Goal: Task Accomplishment & Management: Manage account settings

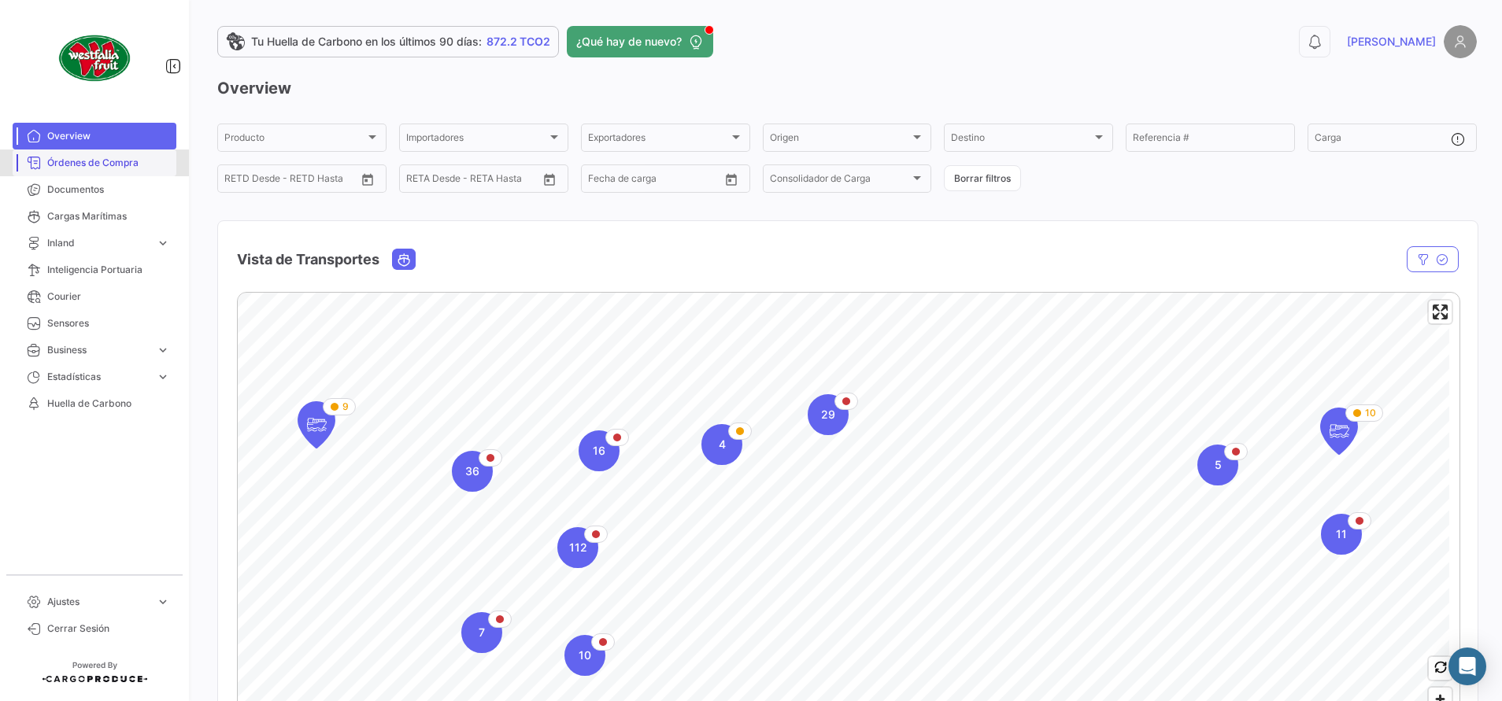
click at [70, 168] on span "Órdenes de Compra" at bounding box center [108, 163] width 123 height 14
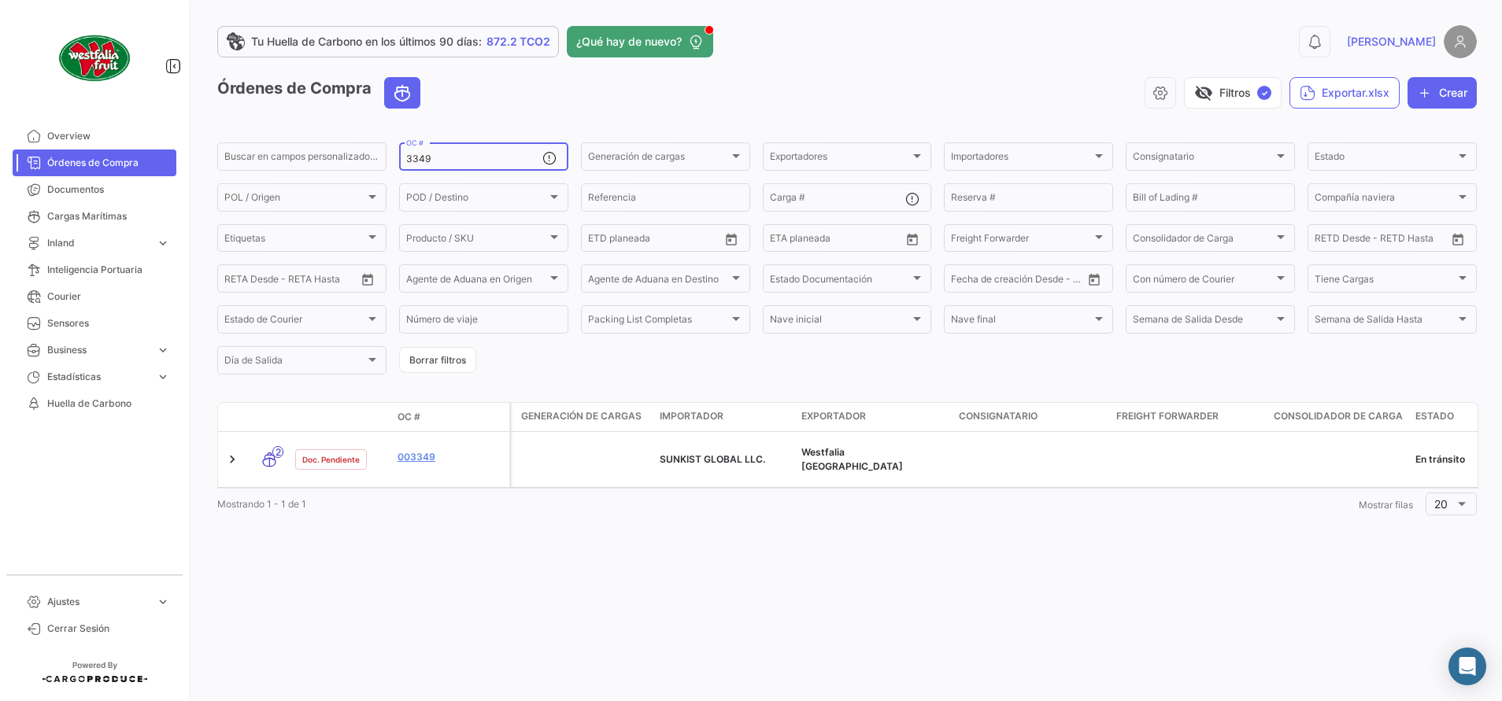
click at [434, 156] on input "3349" at bounding box center [474, 159] width 136 height 11
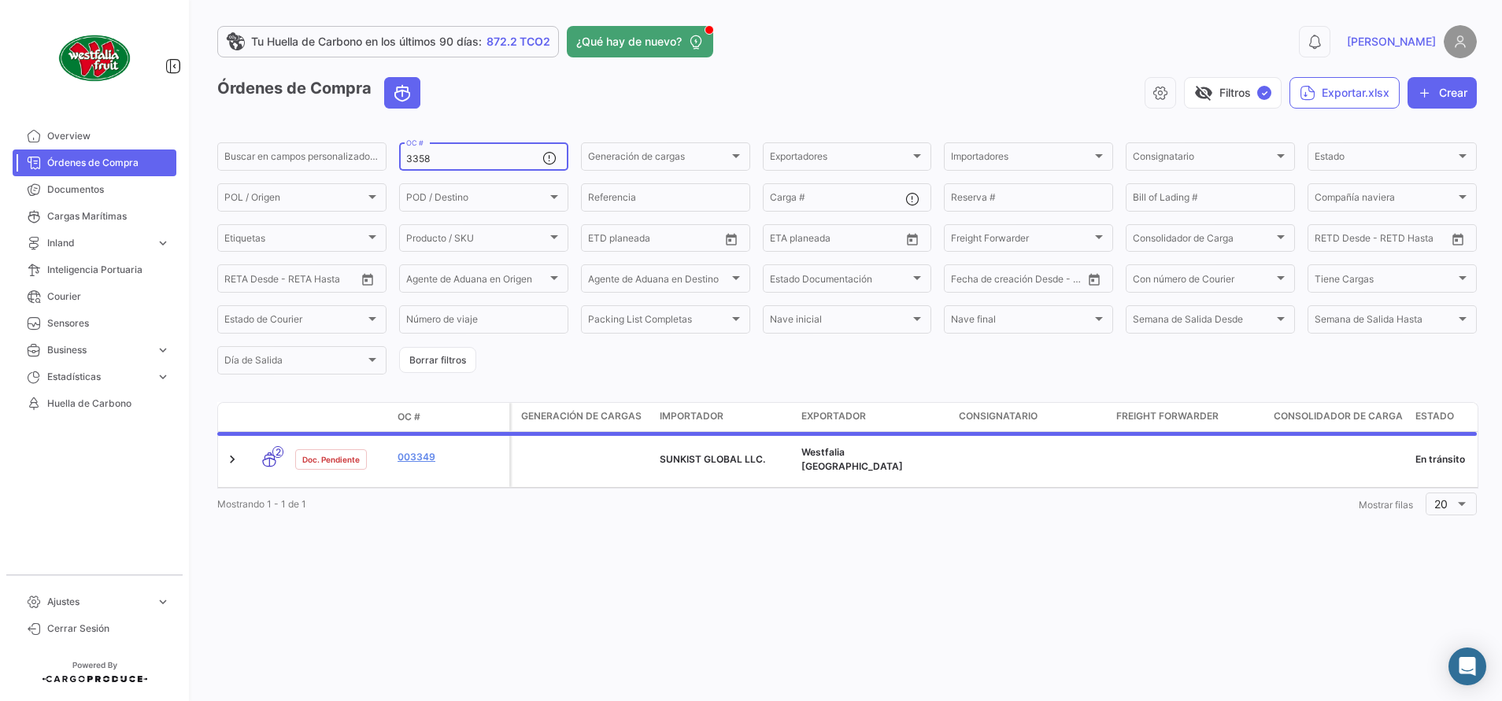
type input "3358"
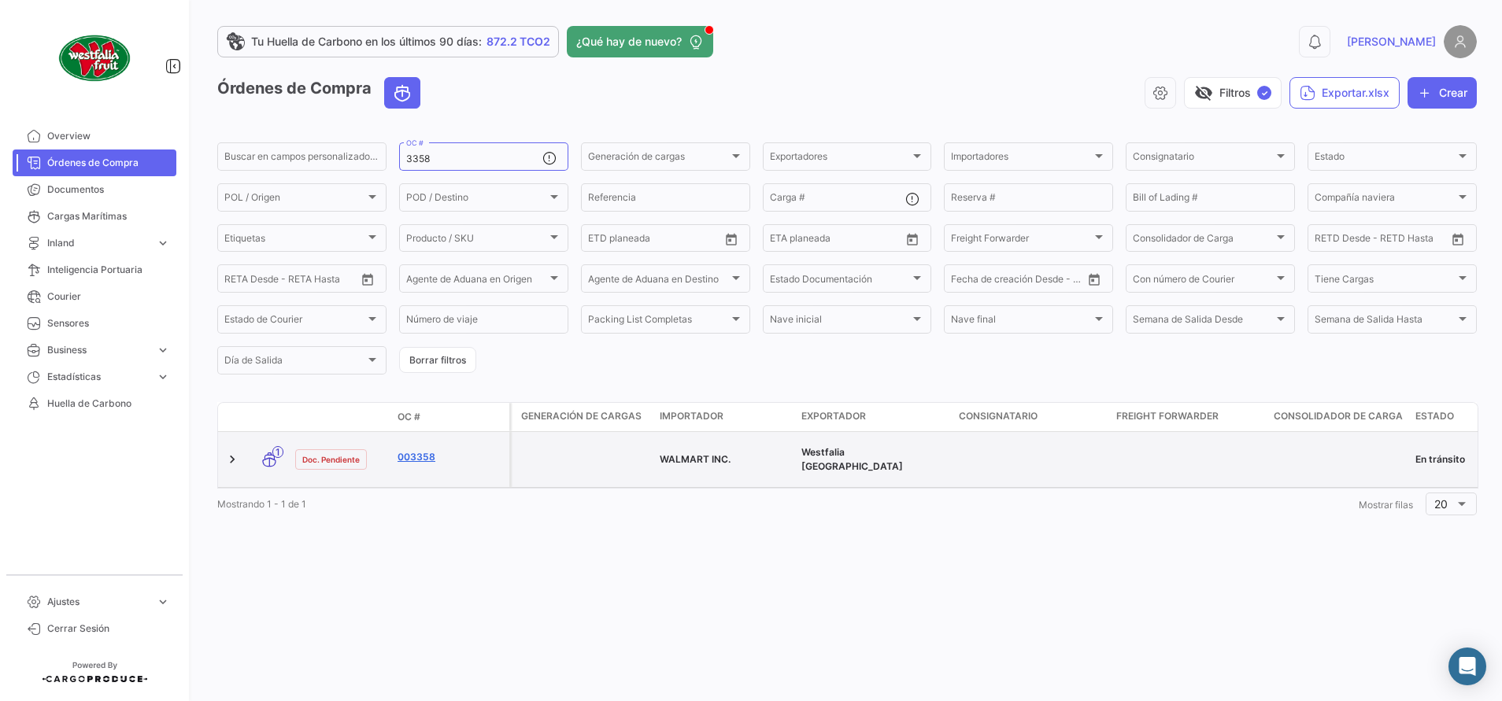
click at [412, 452] on link "003358" at bounding box center [450, 457] width 105 height 14
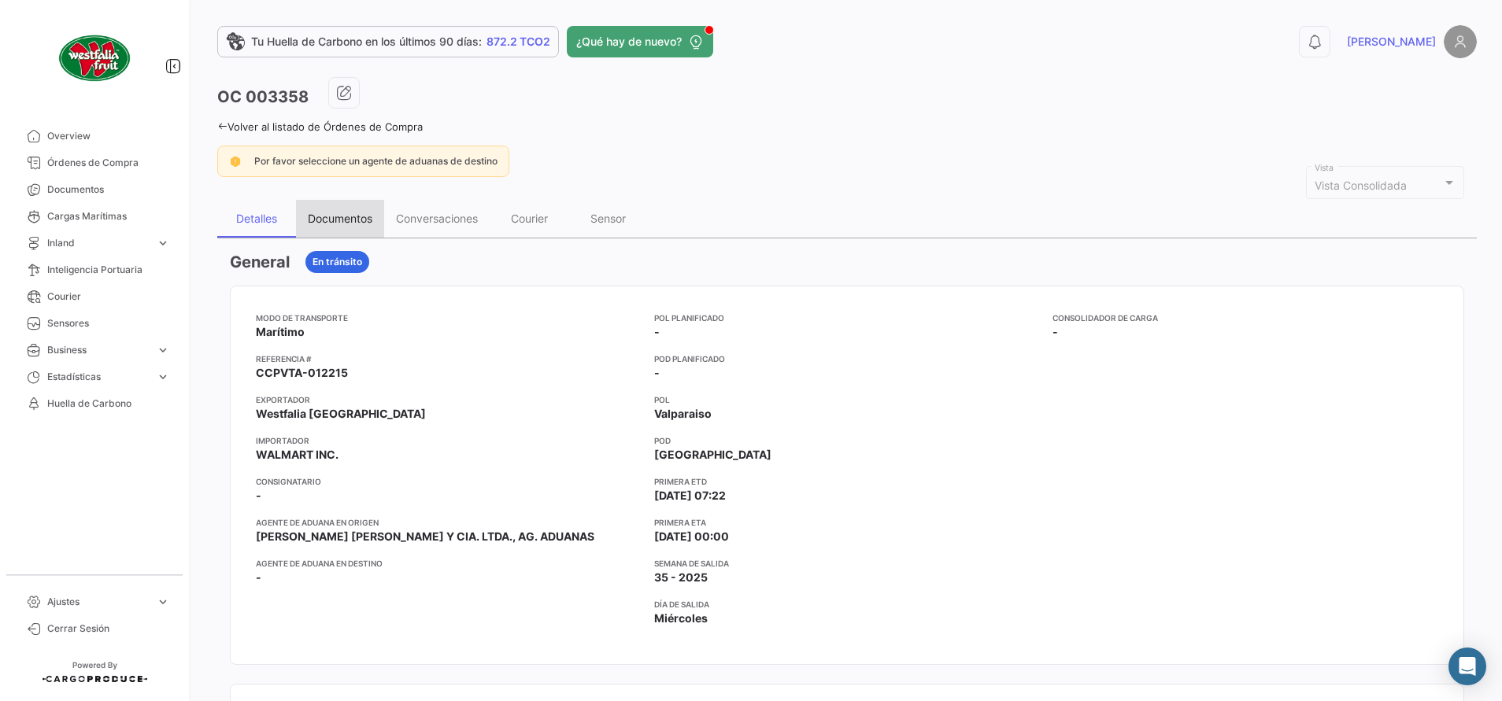
click at [370, 217] on div "Documentos" at bounding box center [340, 218] width 65 height 13
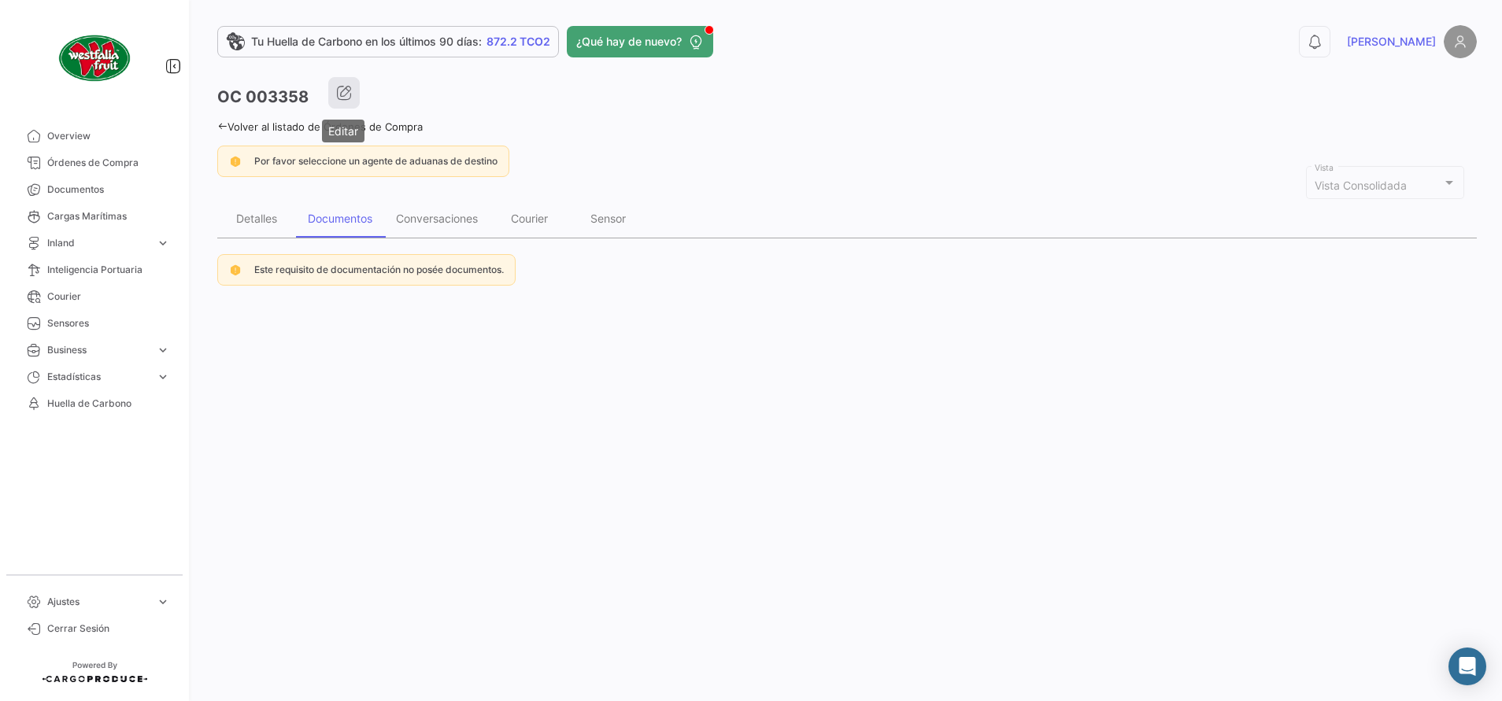
click at [340, 90] on icon "button" at bounding box center [344, 93] width 16 height 16
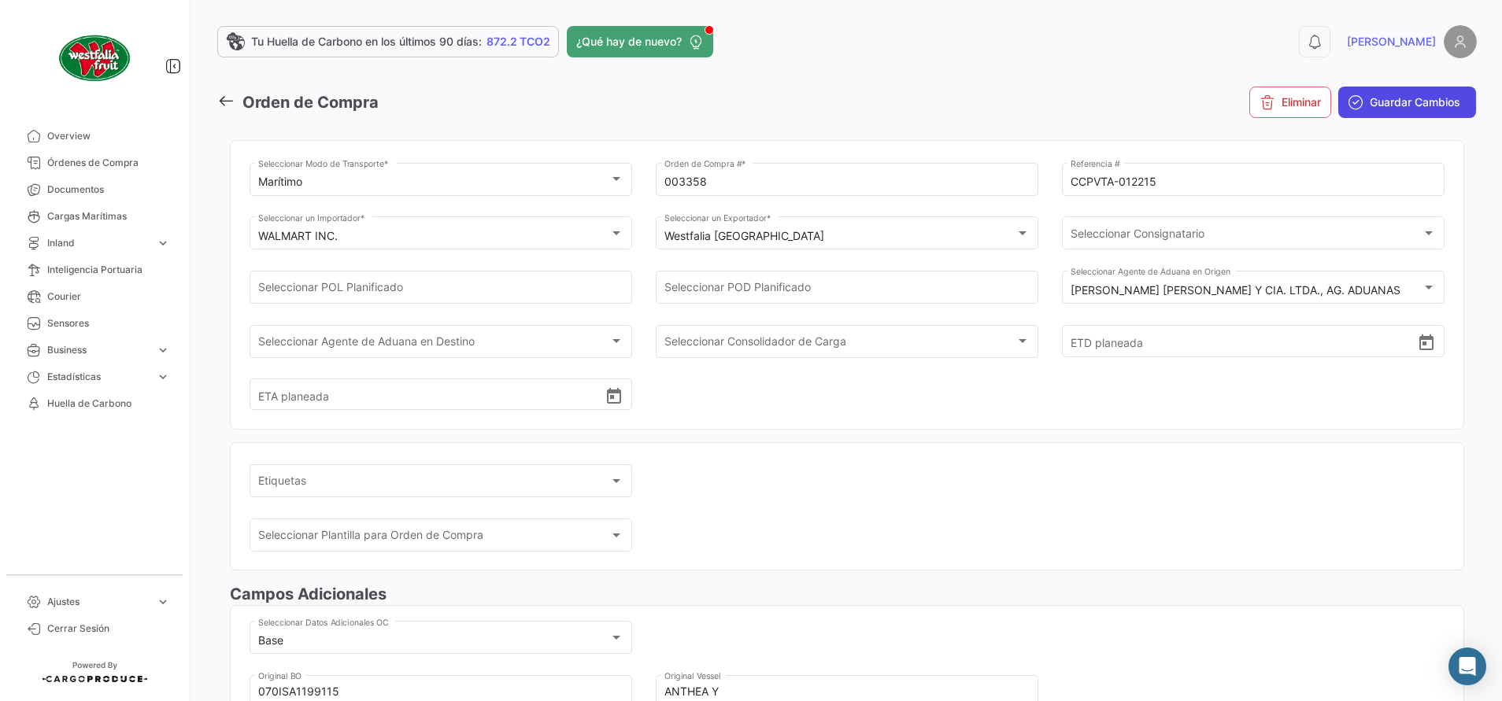
click at [1001, 98] on span "Guardar Cambios" at bounding box center [1415, 102] width 91 height 16
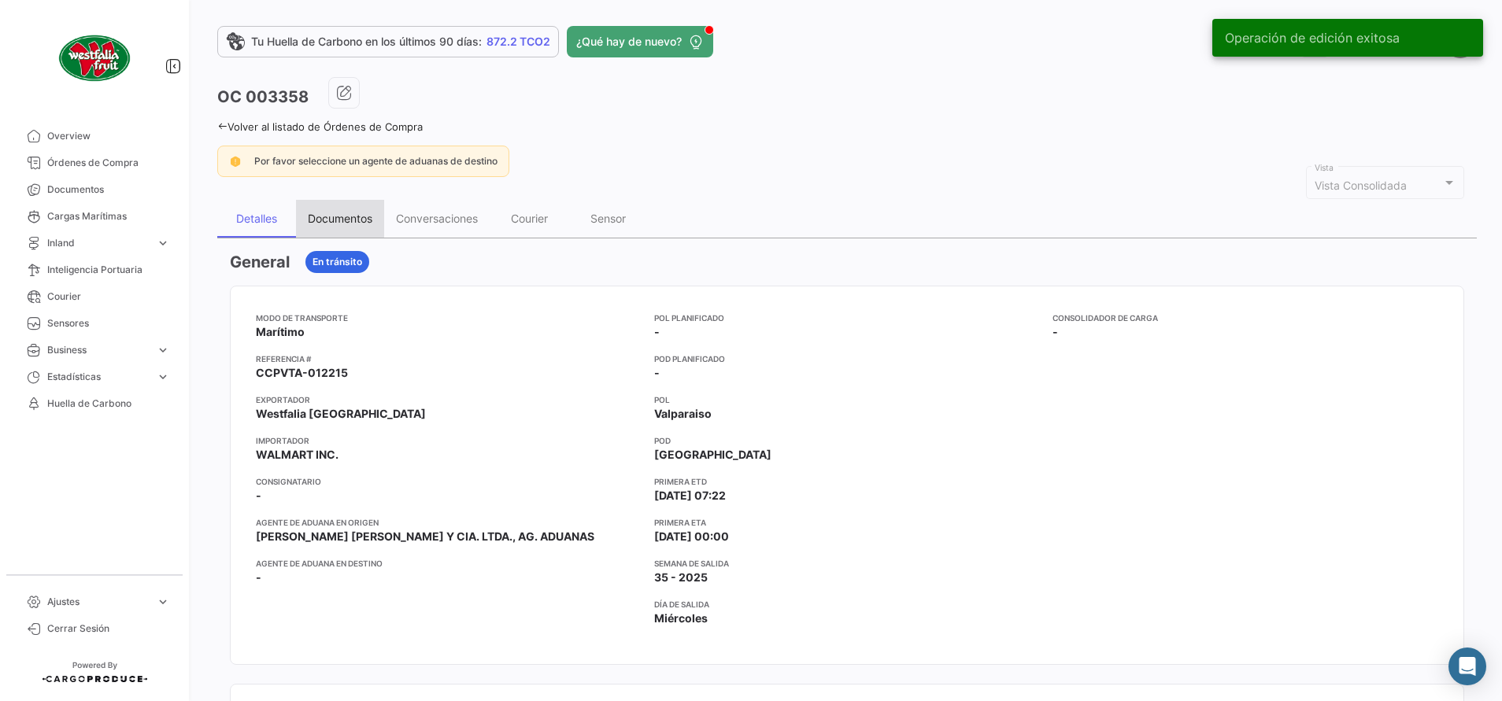
click at [332, 218] on div "Documentos" at bounding box center [340, 218] width 65 height 13
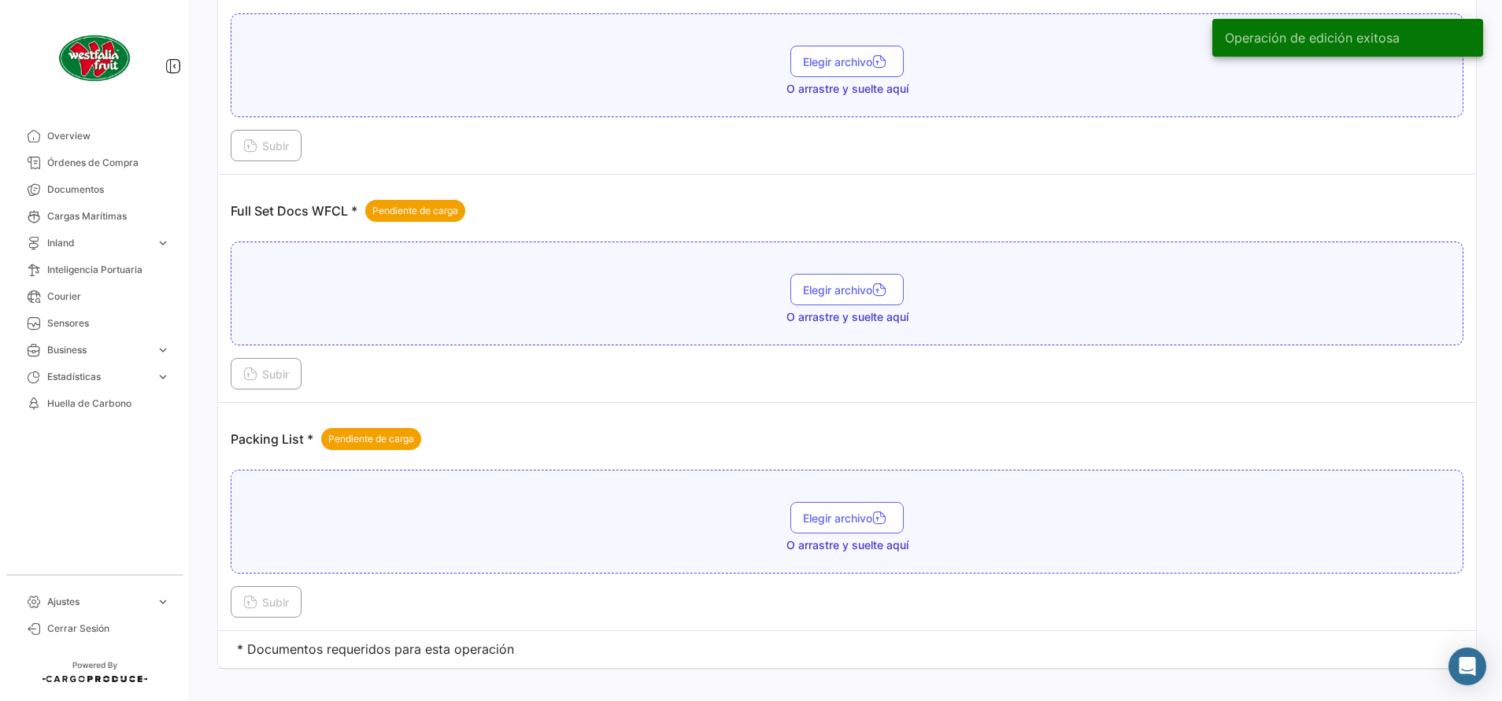
scroll to position [395, 0]
click at [844, 296] on button "Elegir archivo" at bounding box center [846, 288] width 113 height 31
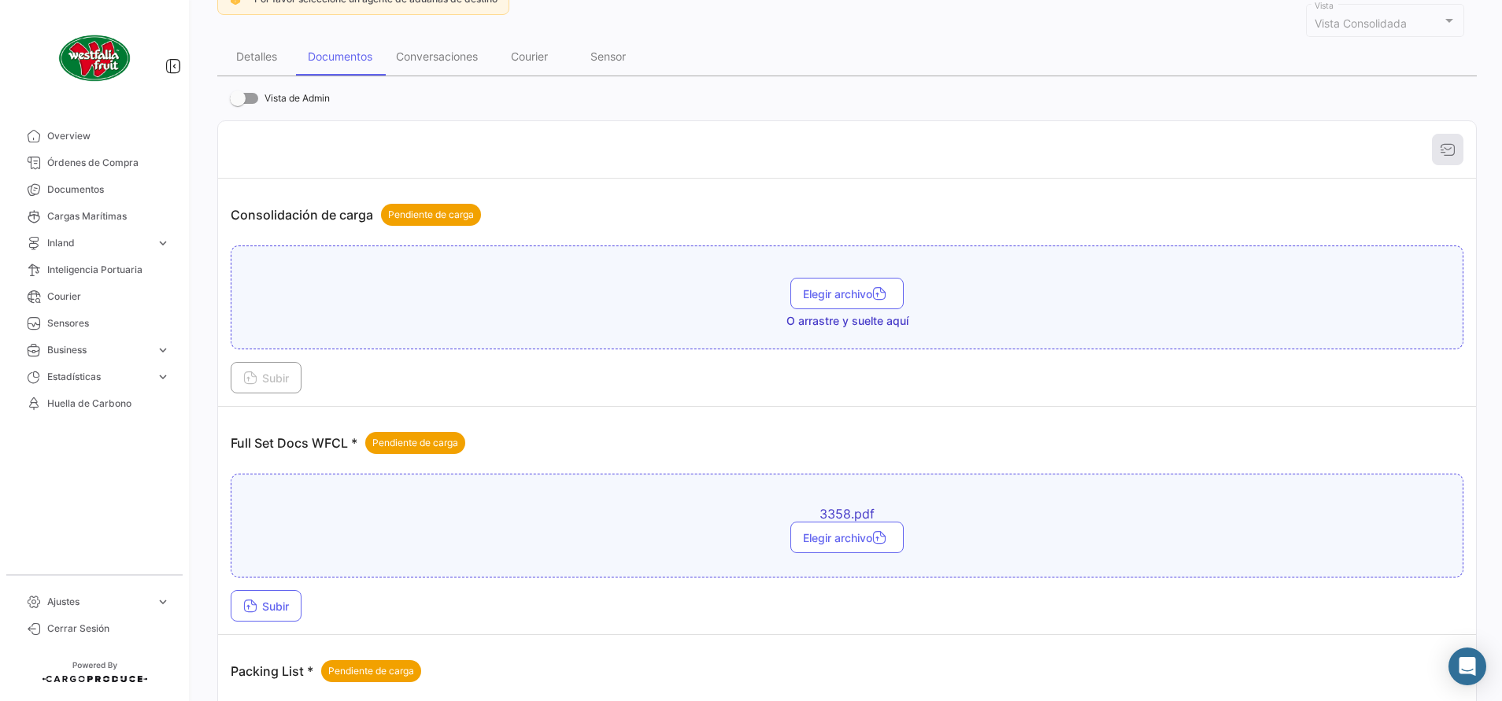
scroll to position [236, 0]
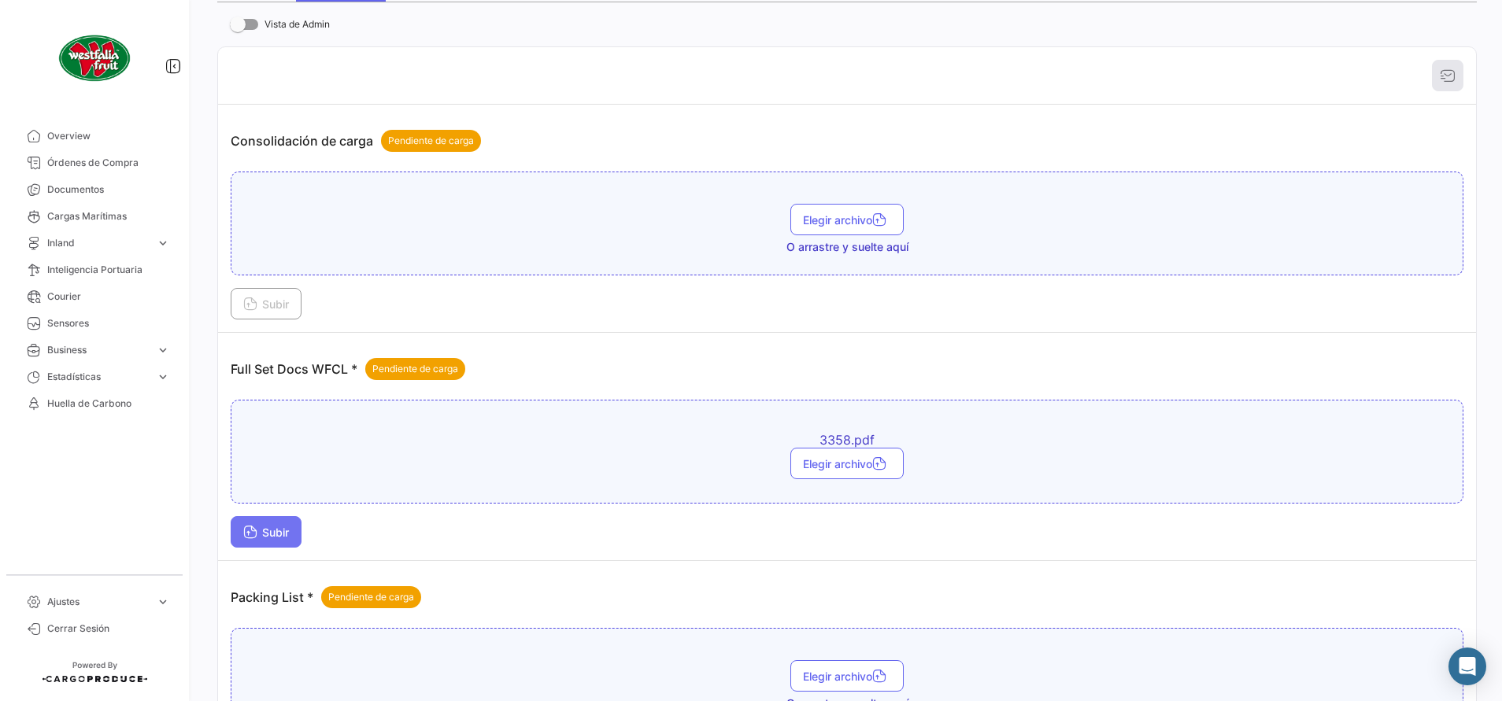
click at [275, 467] on span "Subir" at bounding box center [266, 532] width 46 height 13
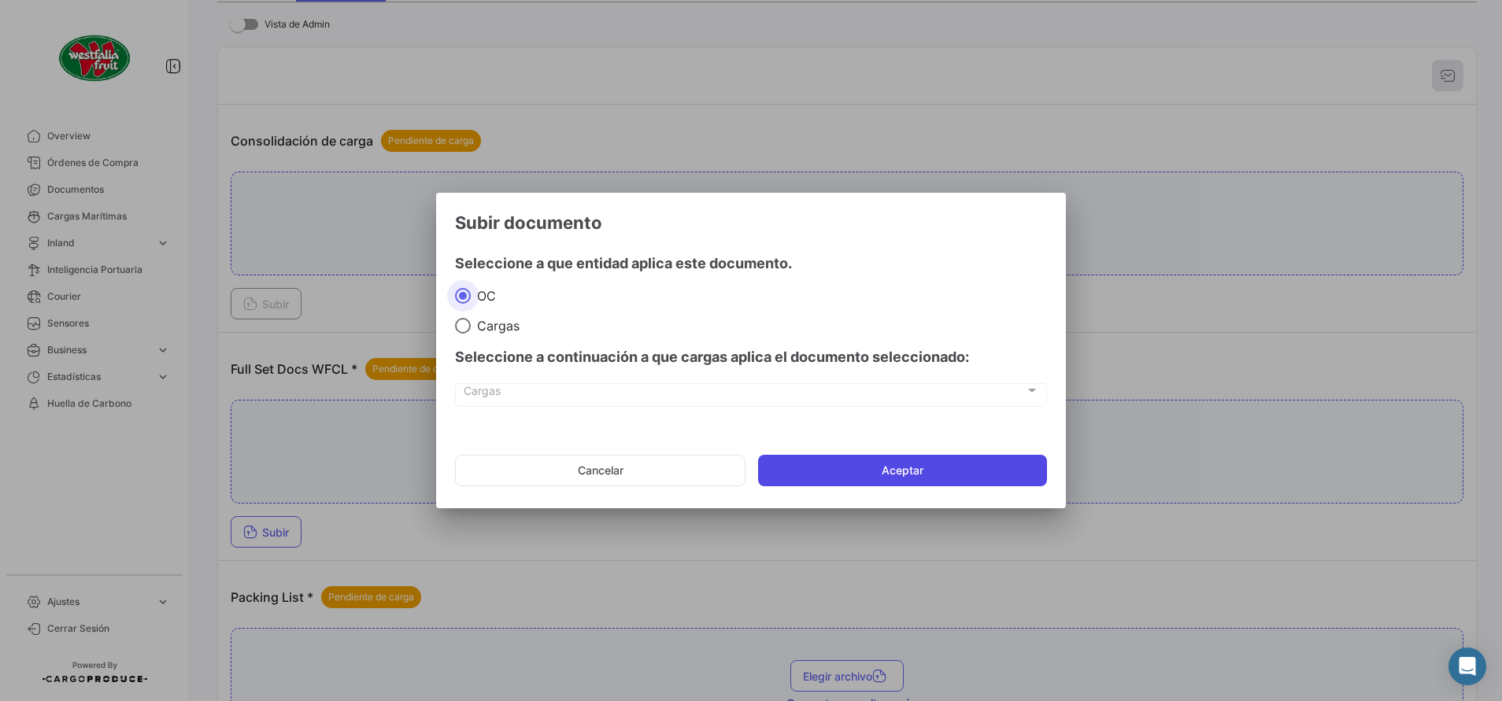
click at [835, 467] on button "Aceptar" at bounding box center [902, 470] width 289 height 31
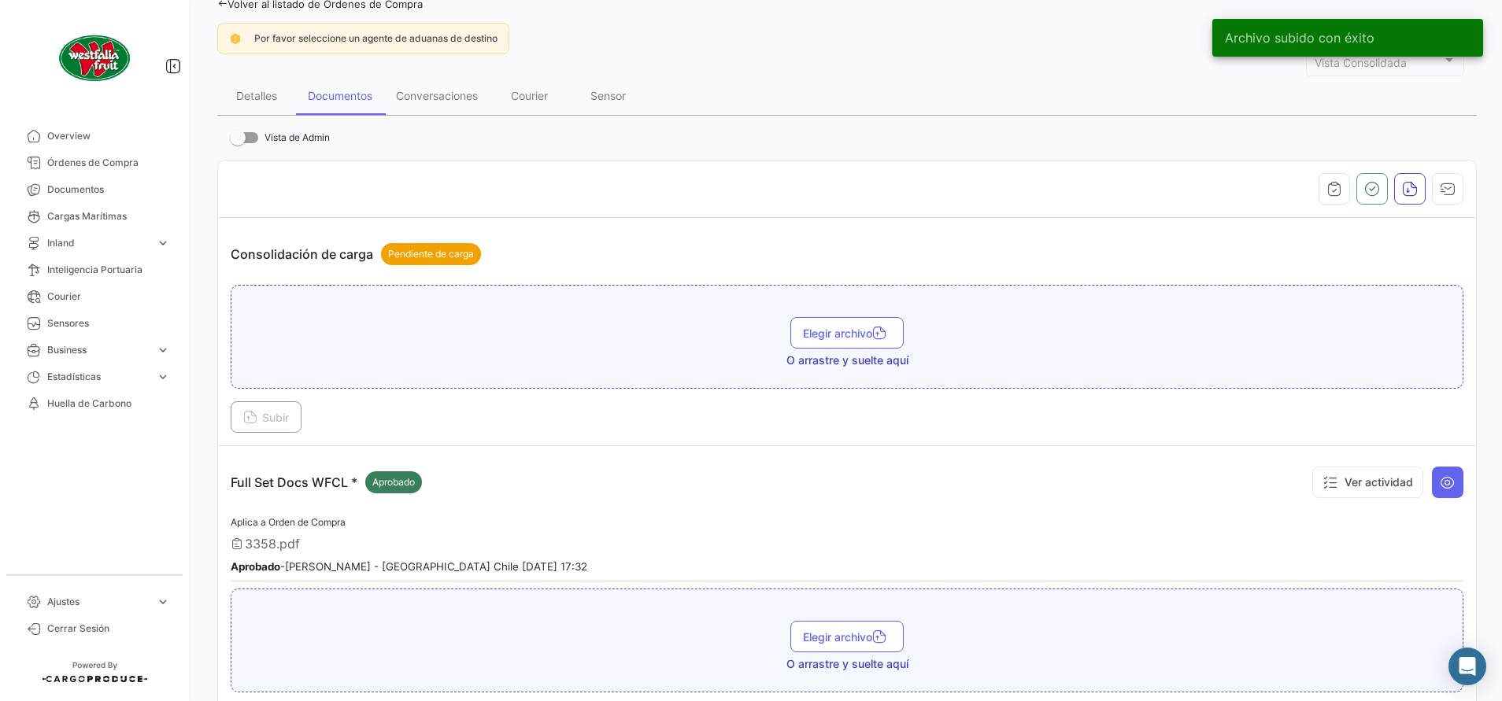
scroll to position [0, 0]
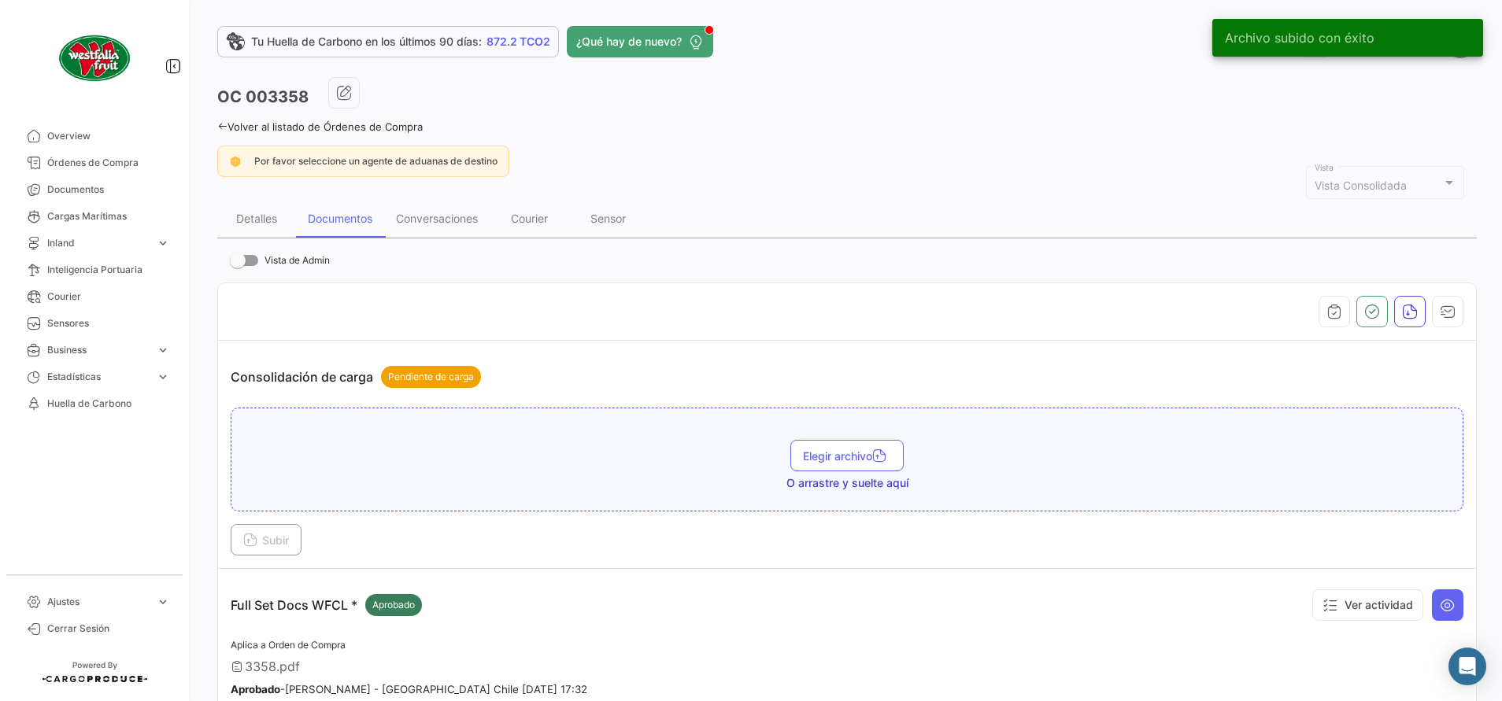
click at [225, 125] on icon at bounding box center [222, 126] width 10 height 10
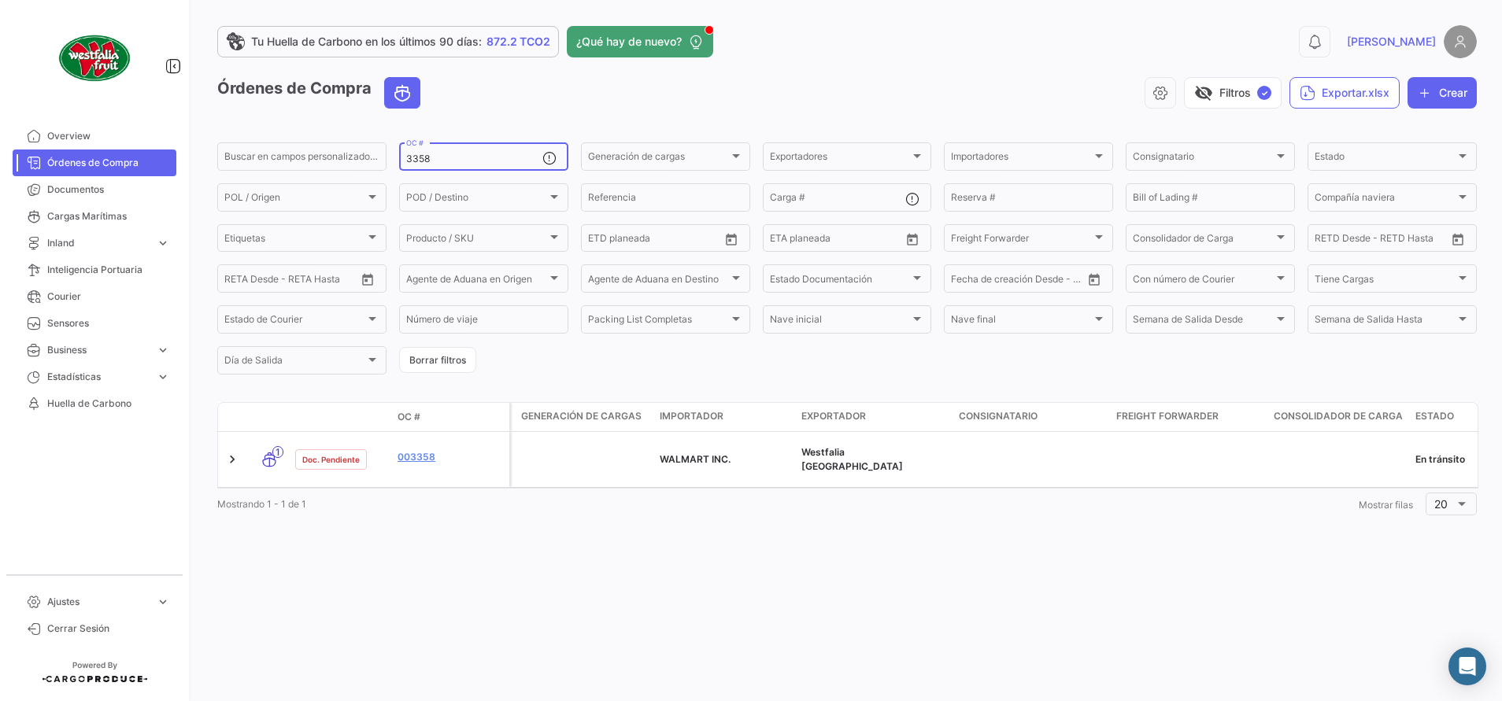
click at [453, 161] on input "3358" at bounding box center [474, 159] width 136 height 11
type input "3288"
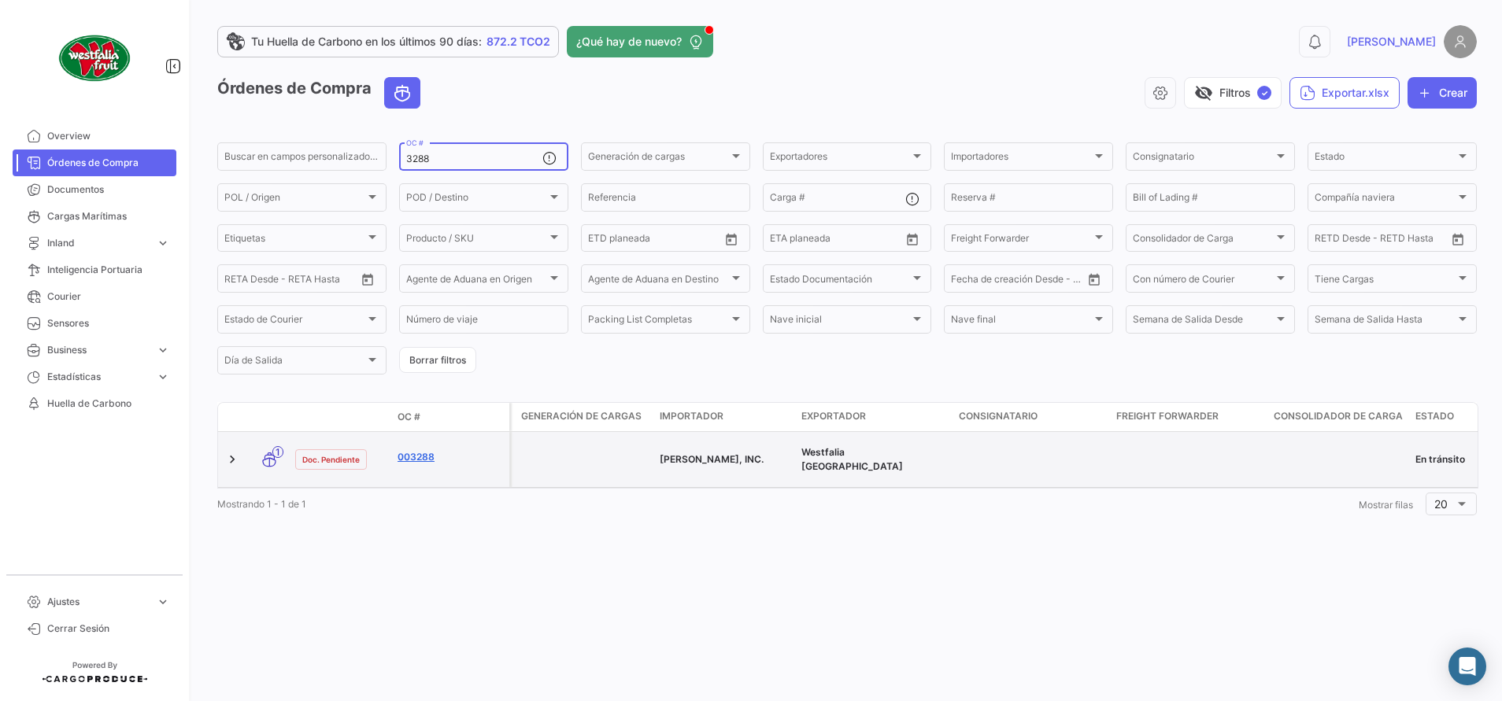
click at [413, 450] on link "003288" at bounding box center [450, 457] width 105 height 14
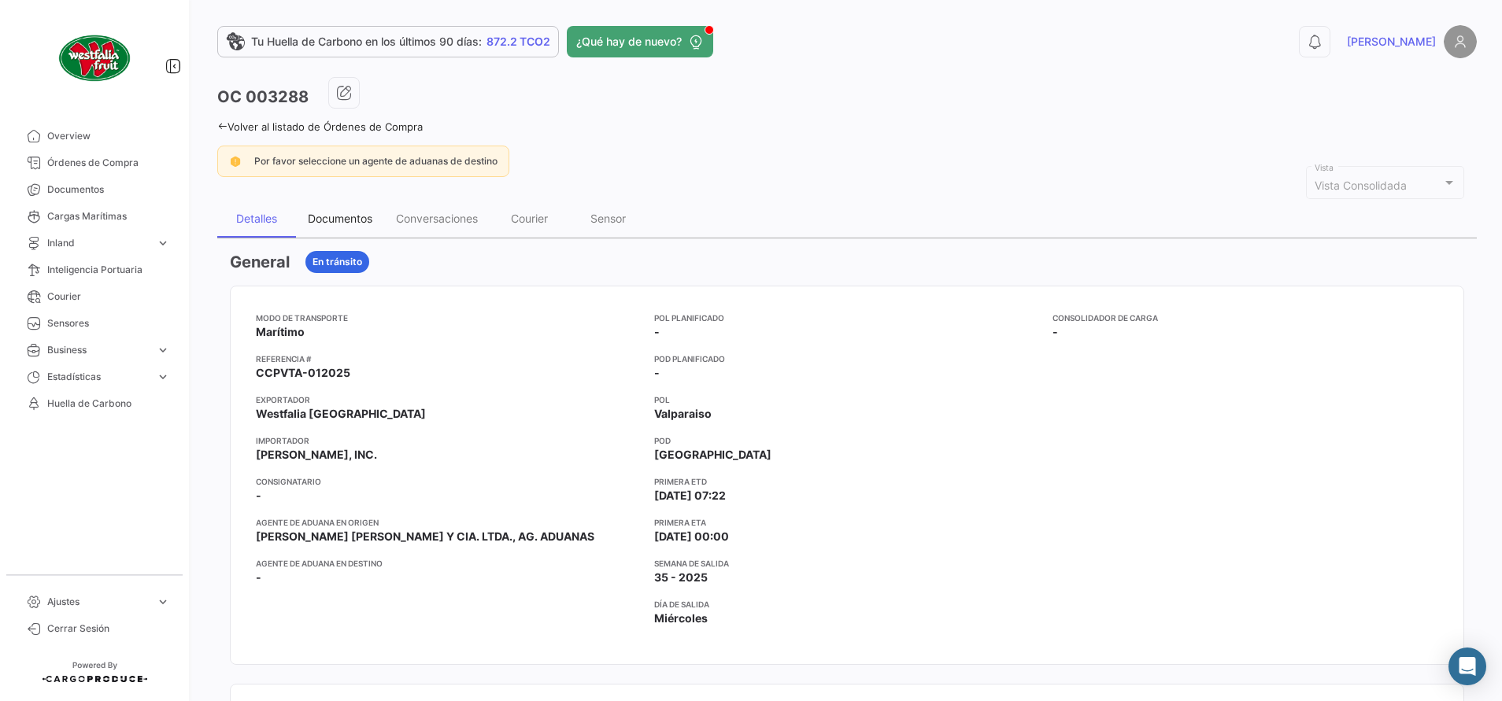
click at [339, 214] on div "Documentos" at bounding box center [340, 218] width 65 height 13
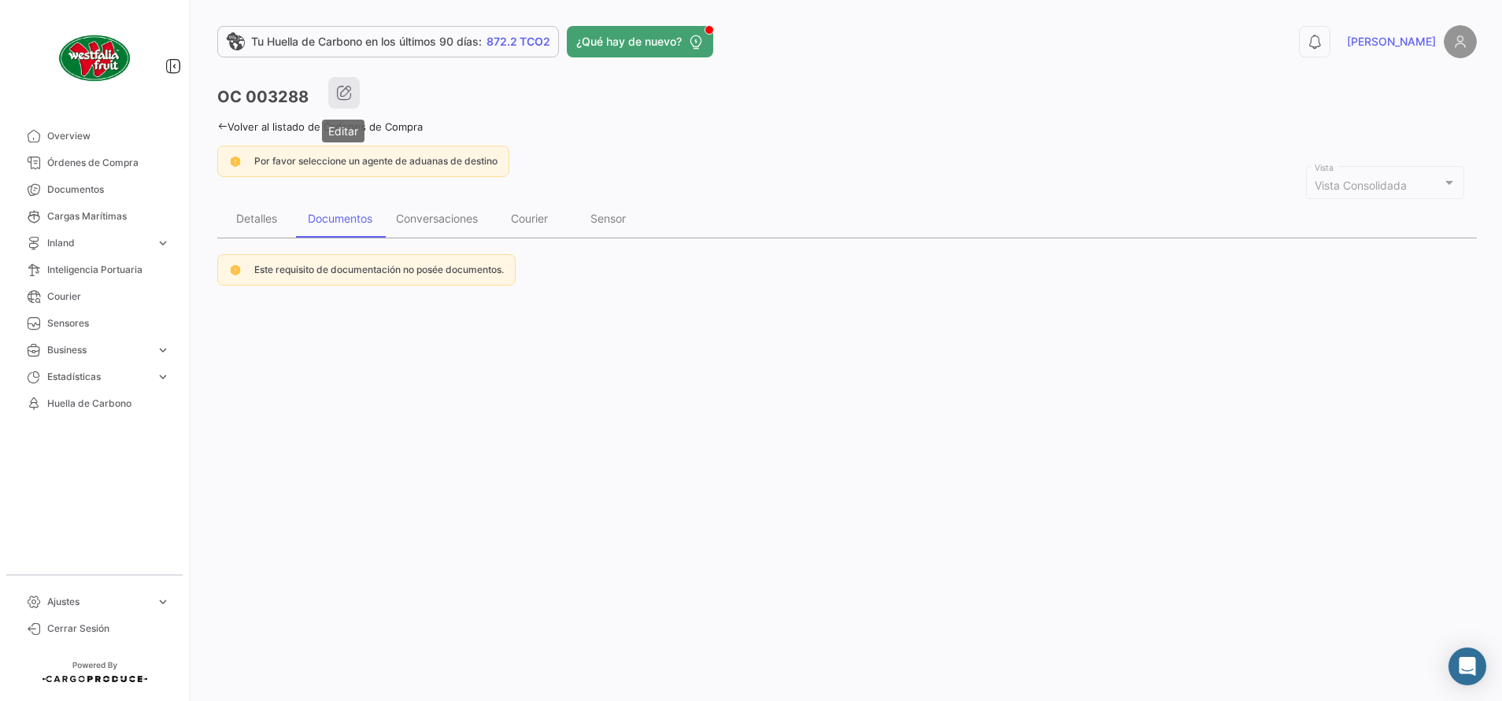
click at [352, 82] on button "button" at bounding box center [343, 92] width 31 height 31
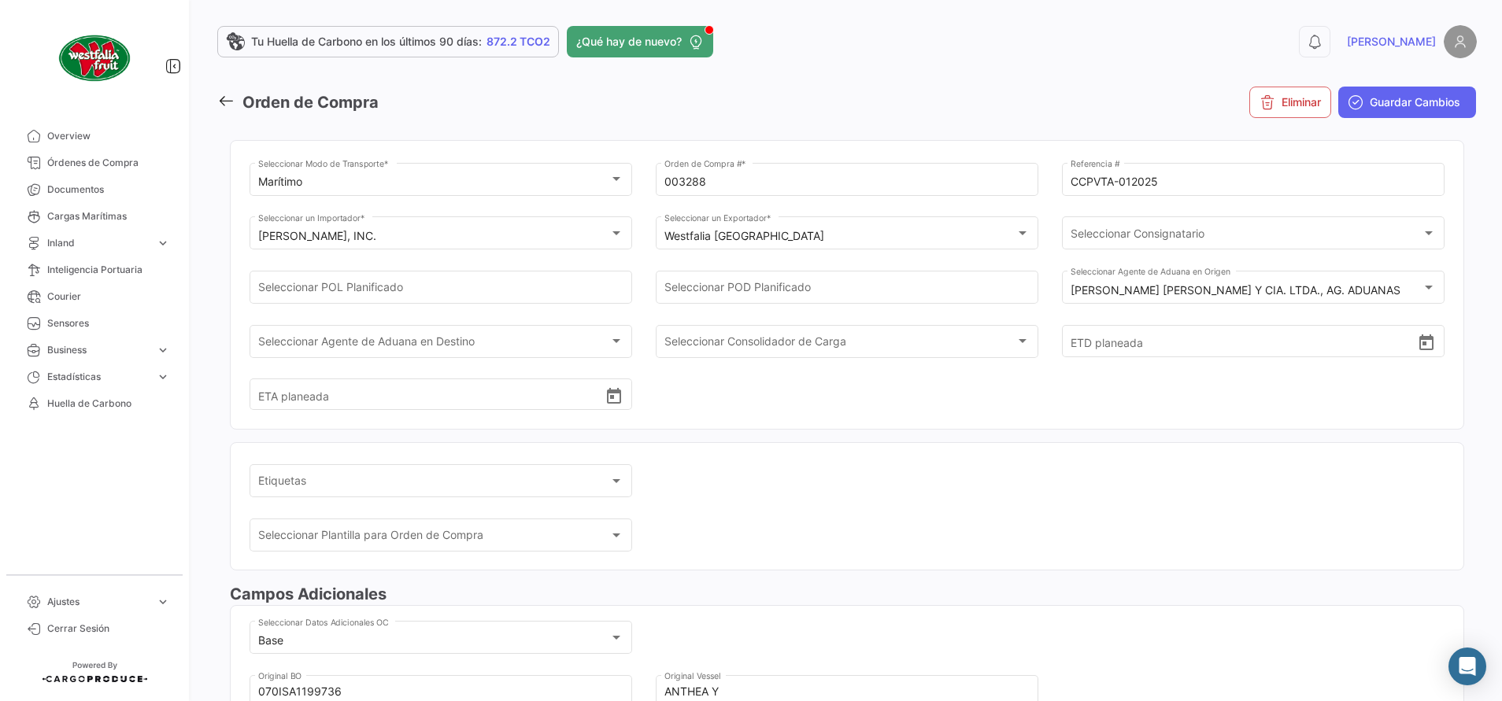
click at [804, 467] on app-multiple-select "Etiquetas Etiquetas" at bounding box center [847, 489] width 1195 height 54
click at [1001, 107] on span "Guardar Cambios" at bounding box center [1415, 102] width 91 height 16
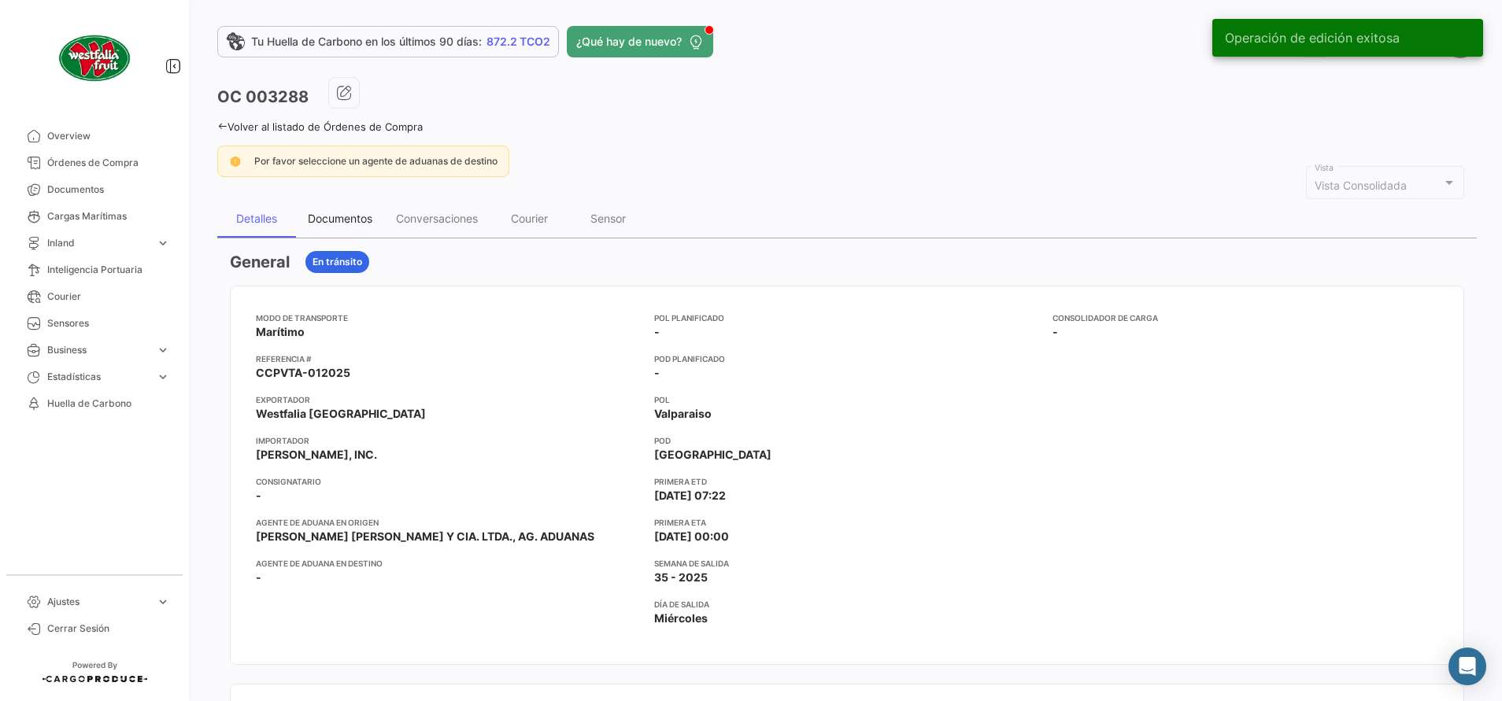
click at [376, 226] on div "Documentos" at bounding box center [340, 219] width 88 height 38
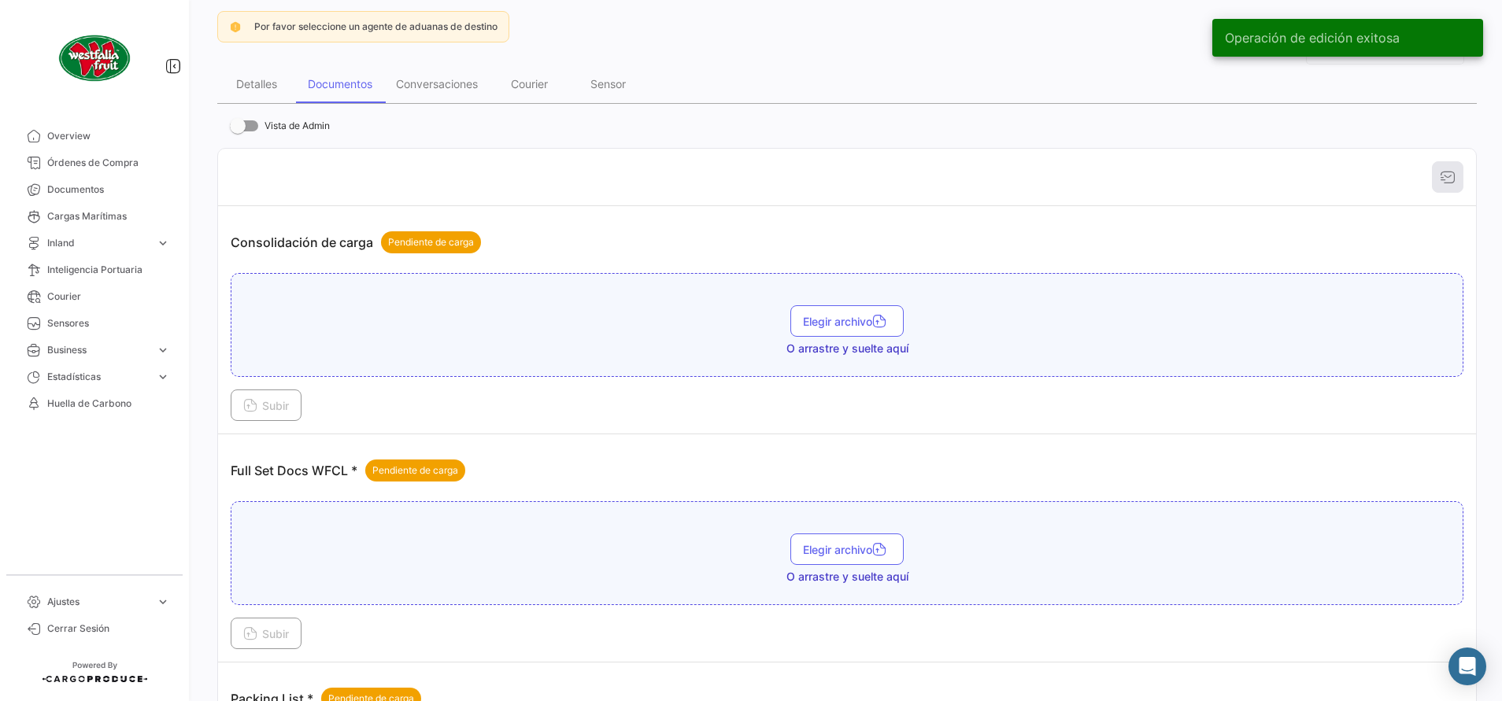
scroll to position [236, 0]
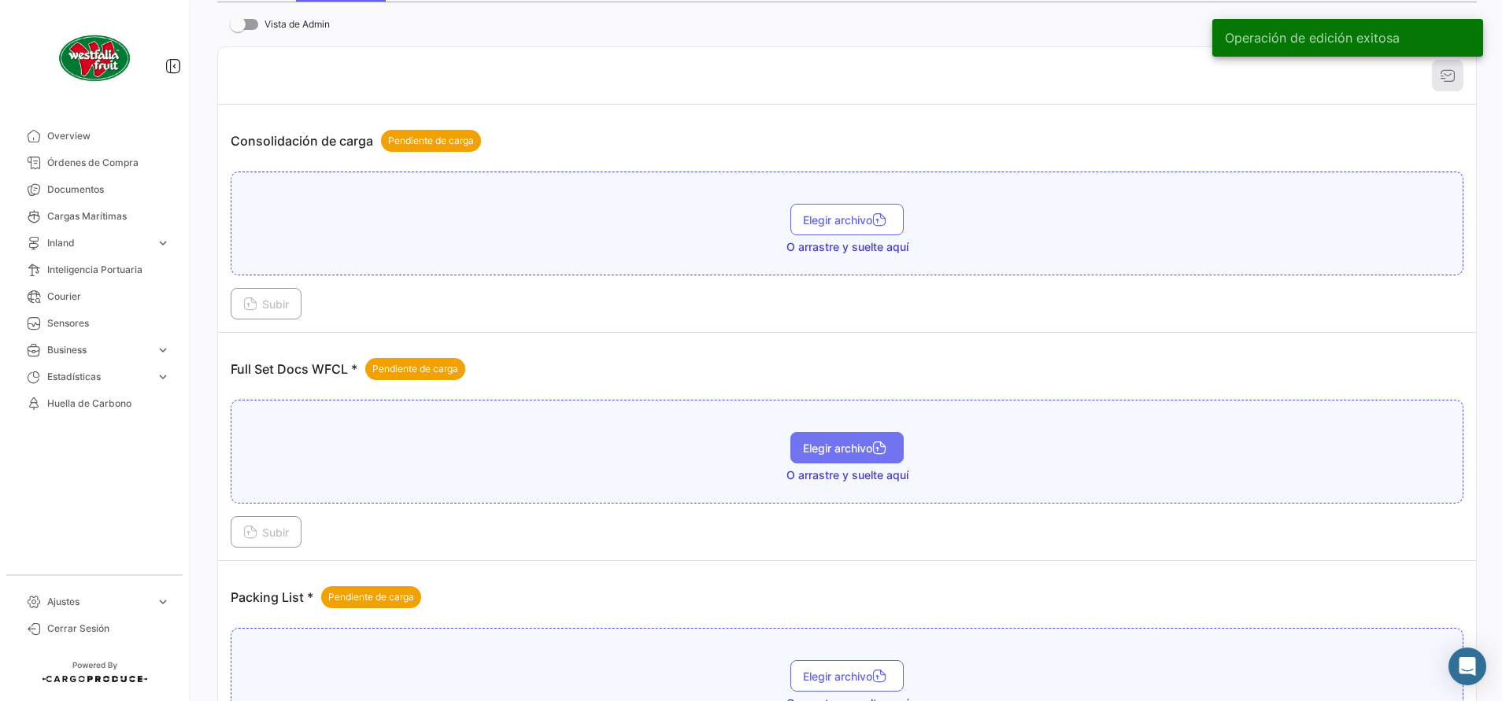
click at [810, 457] on button "Elegir archivo" at bounding box center [846, 447] width 113 height 31
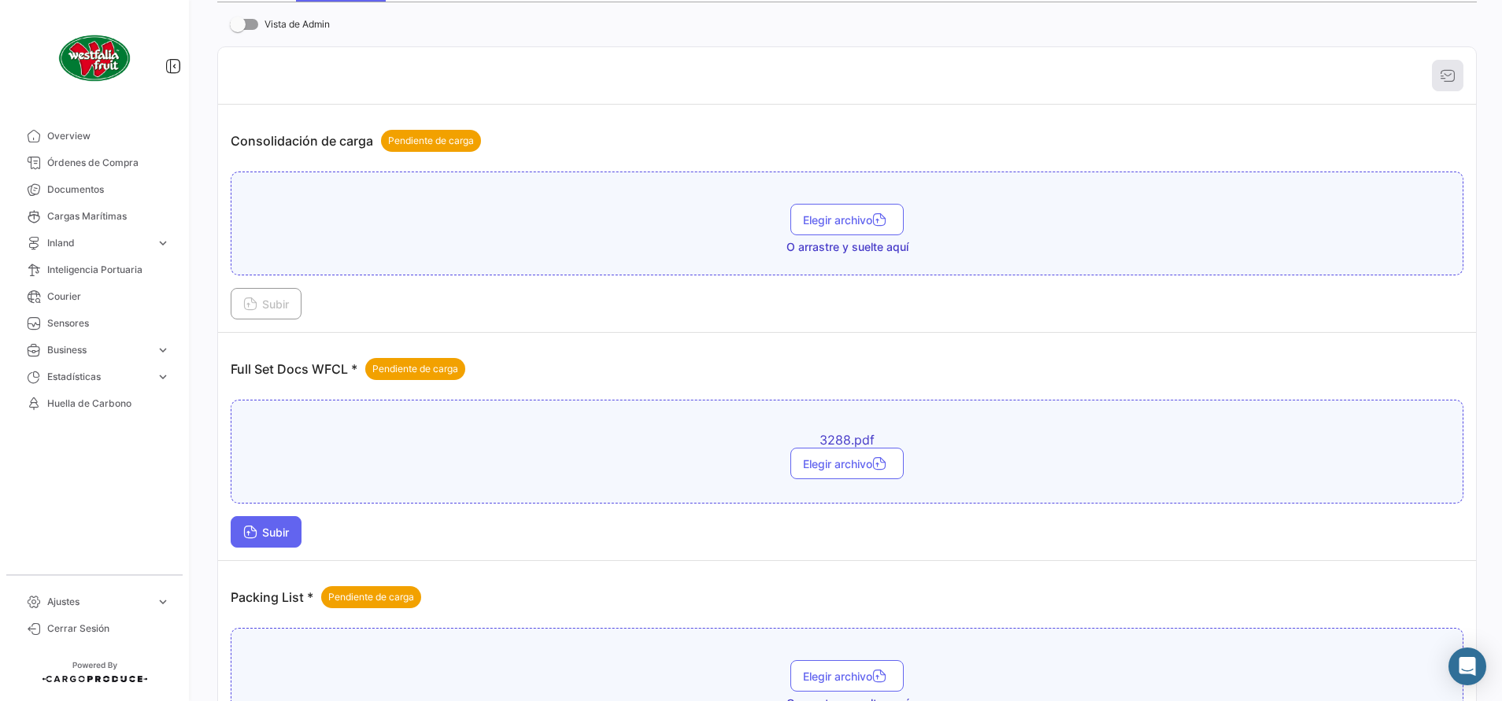
click at [270, 467] on span "Subir" at bounding box center [266, 532] width 46 height 13
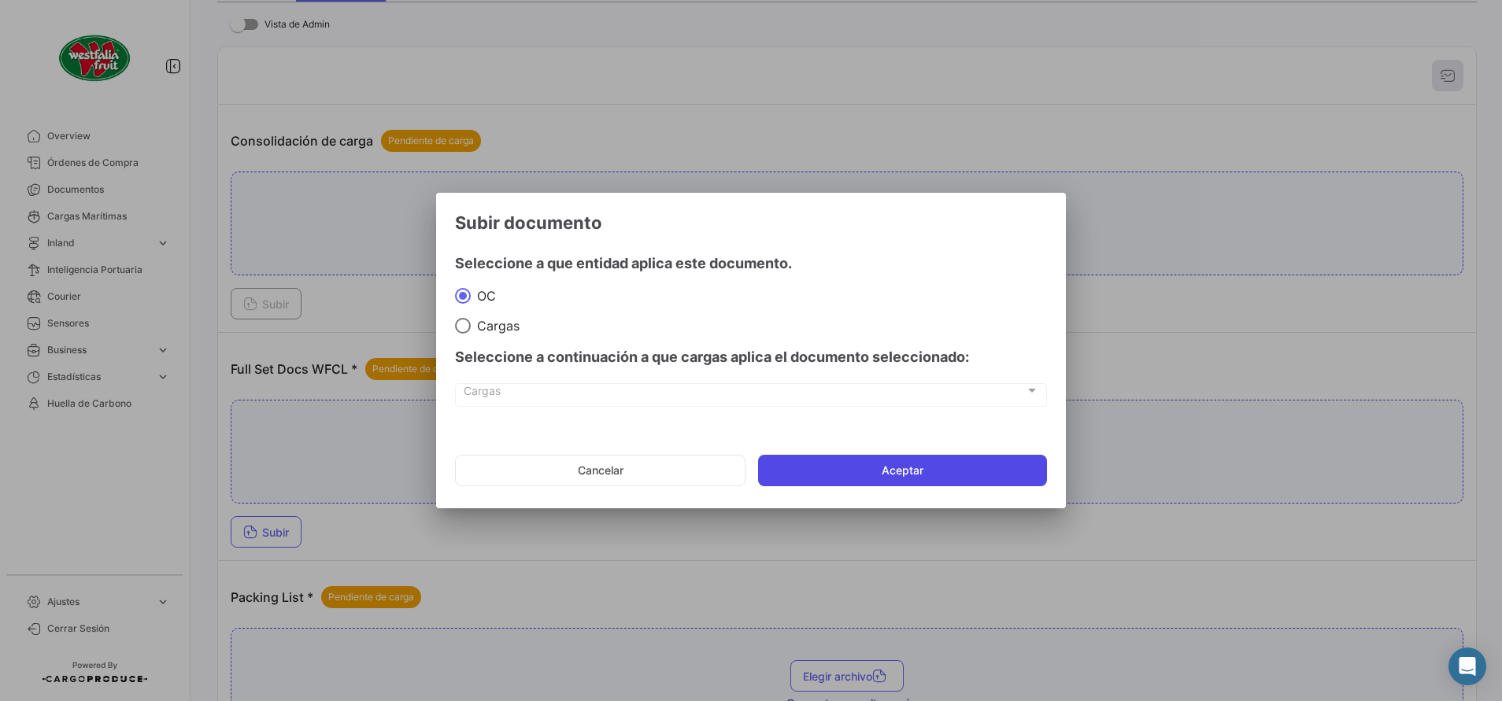
click at [812, 467] on button "Aceptar" at bounding box center [902, 470] width 289 height 31
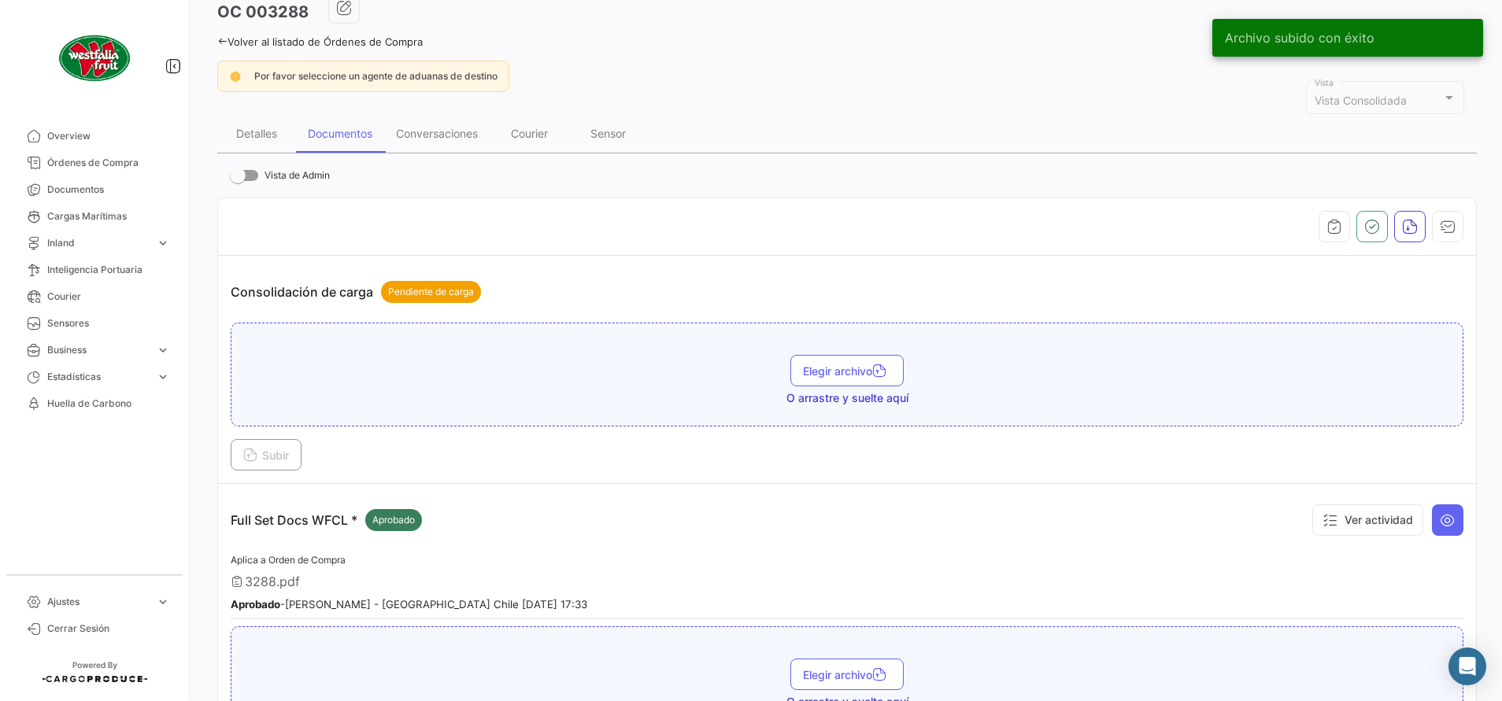
scroll to position [0, 0]
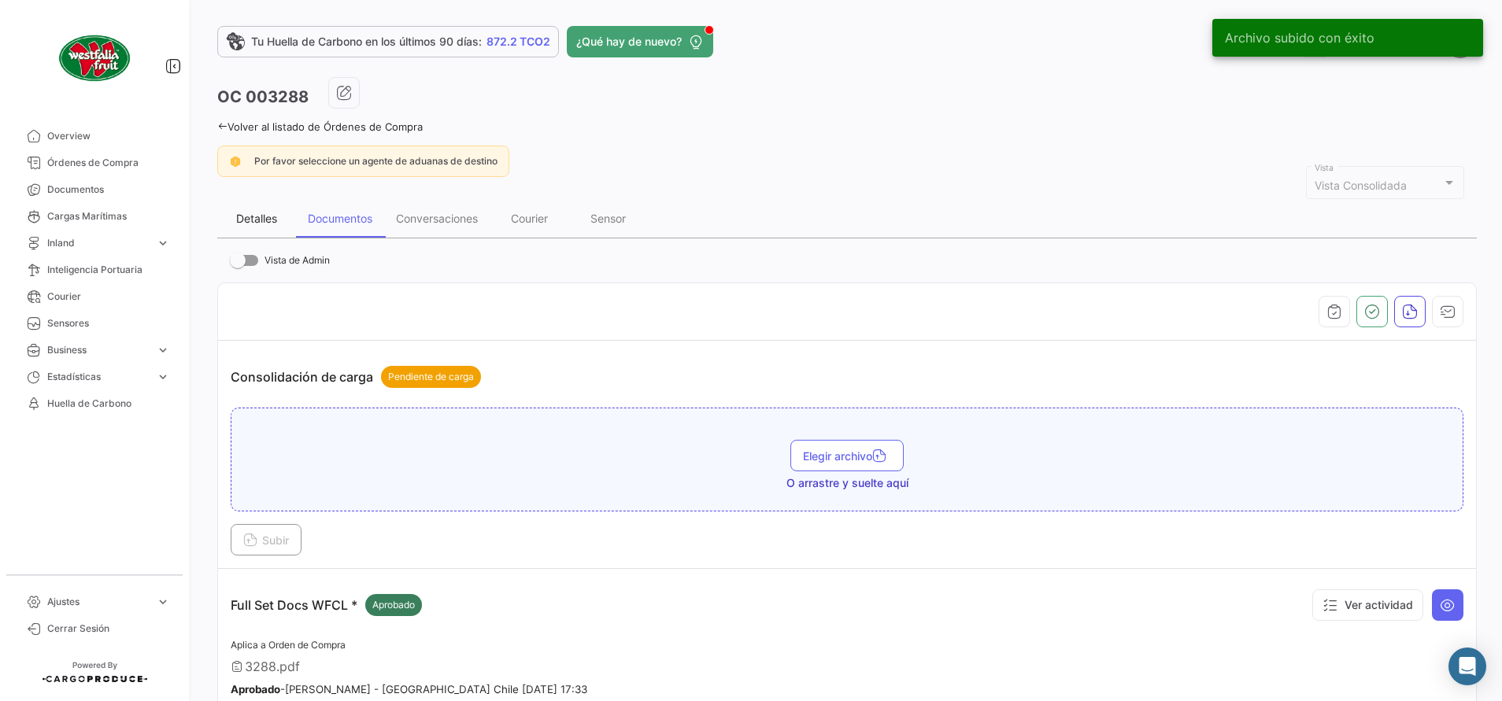
click at [264, 228] on div "Detalles" at bounding box center [256, 219] width 79 height 38
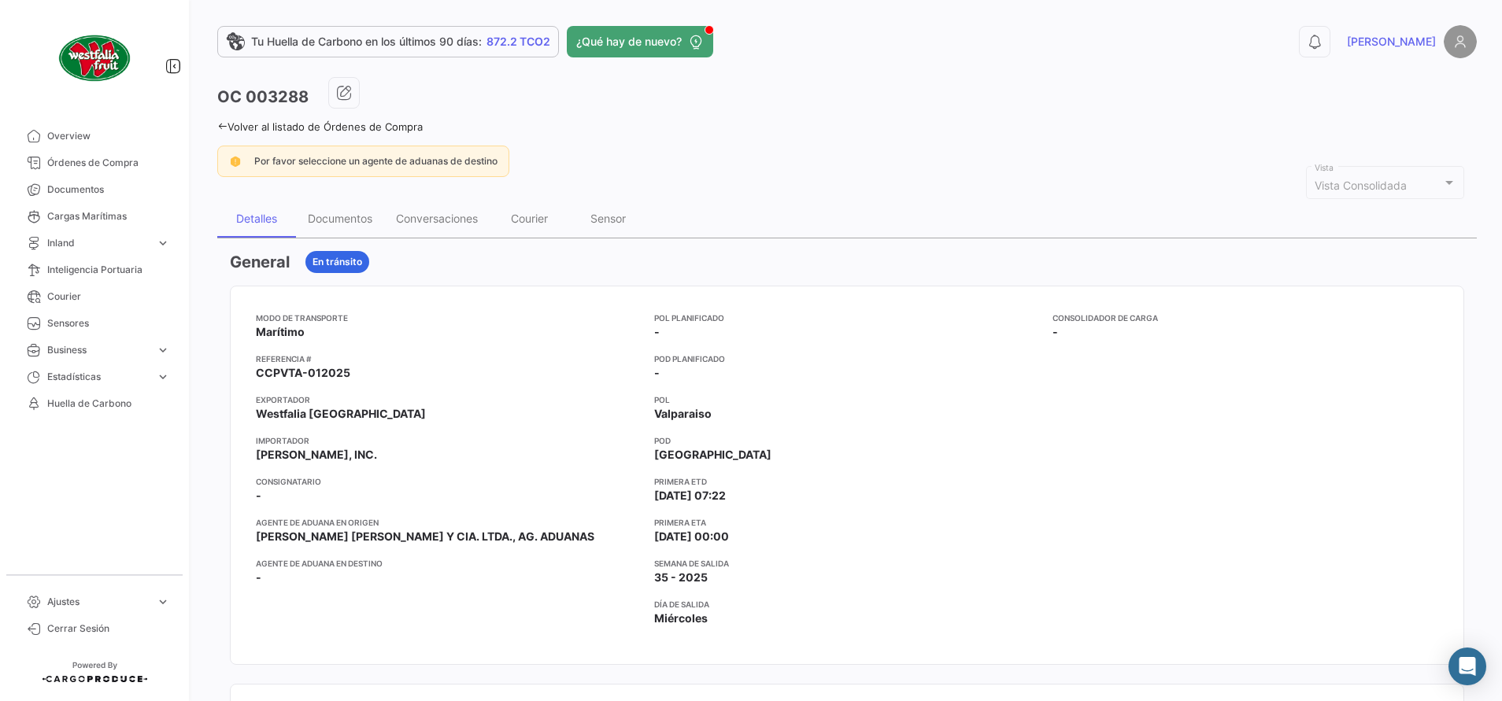
click at [224, 119] on div "Volver al listado de Órdenes de Compra" at bounding box center [847, 125] width 1260 height 17
click at [220, 130] on icon at bounding box center [222, 126] width 10 height 10
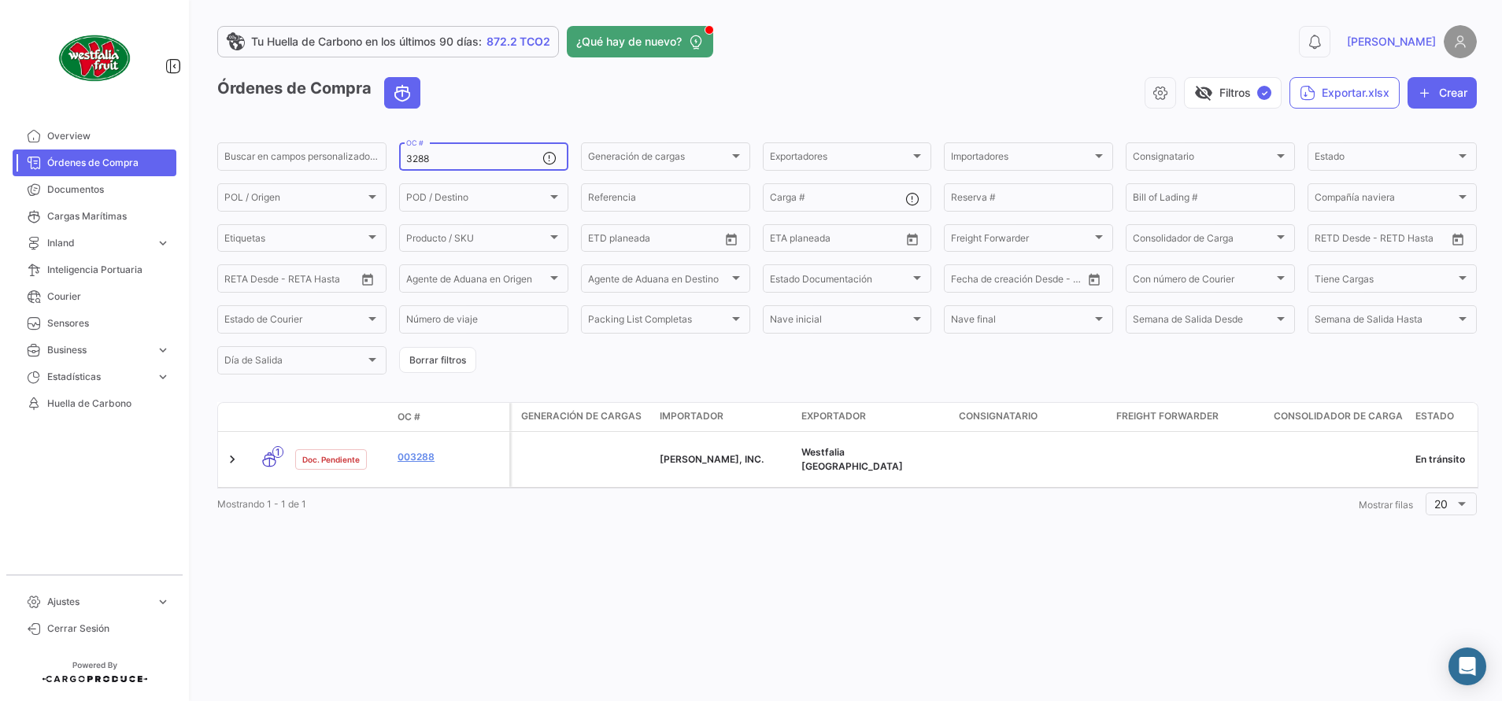
click at [479, 157] on input "3288" at bounding box center [474, 159] width 136 height 11
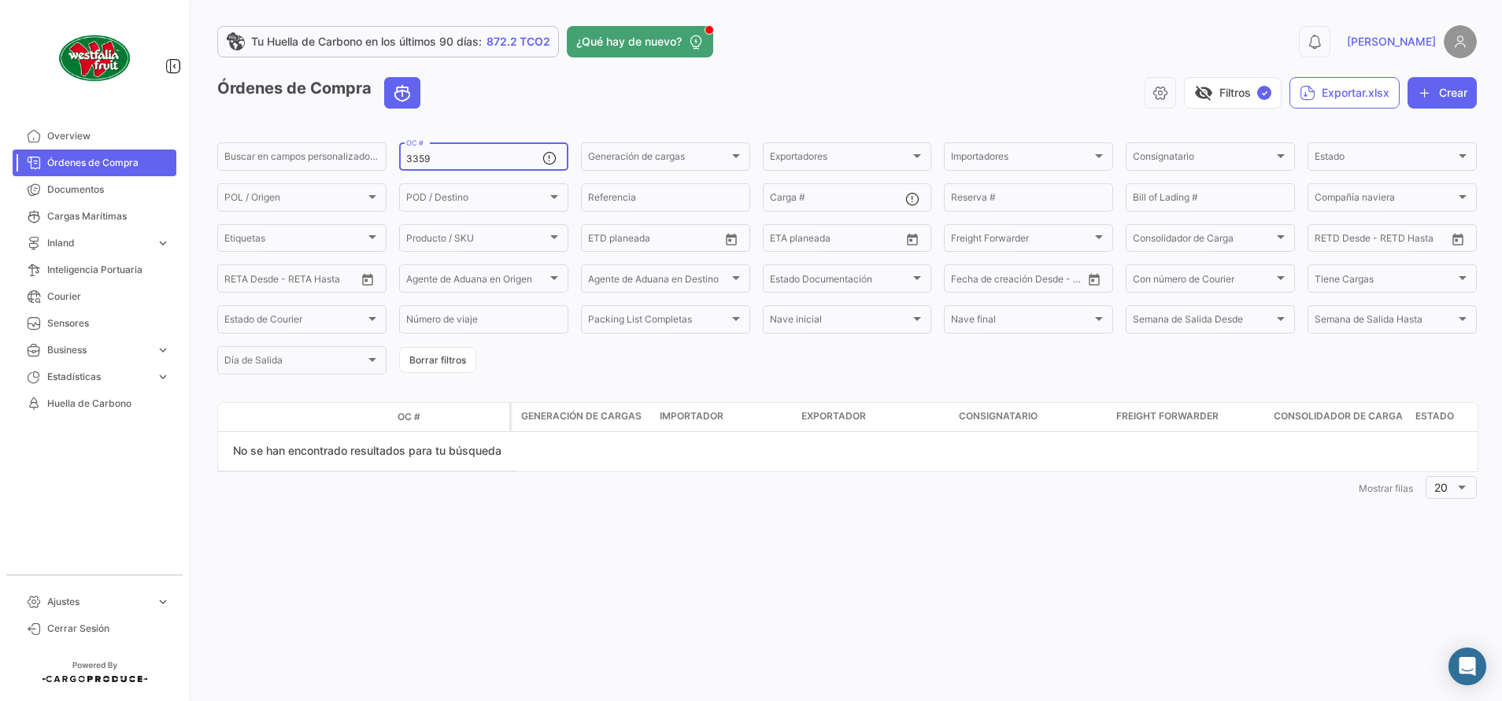
click at [474, 157] on input "3359" at bounding box center [474, 159] width 136 height 11
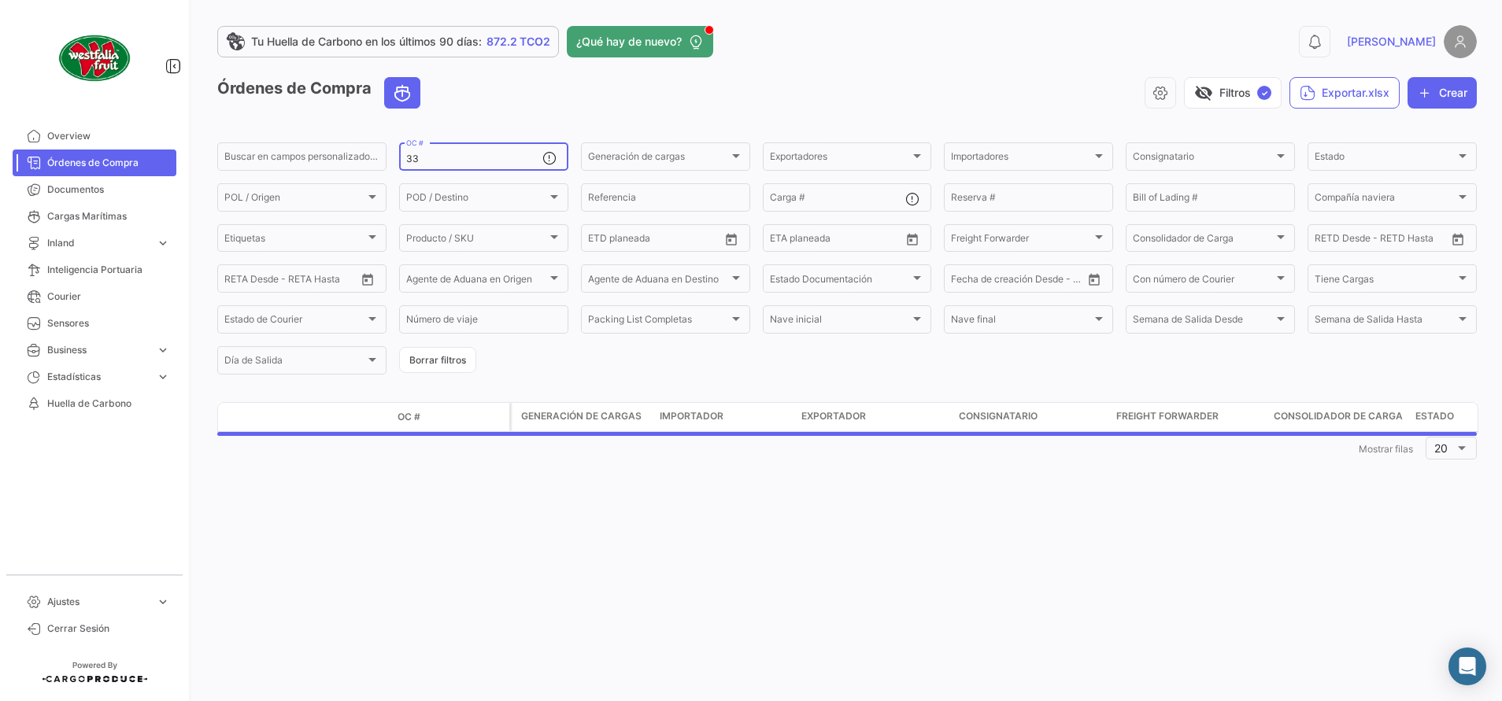
type input "3"
